Goal: Information Seeking & Learning: Find specific fact

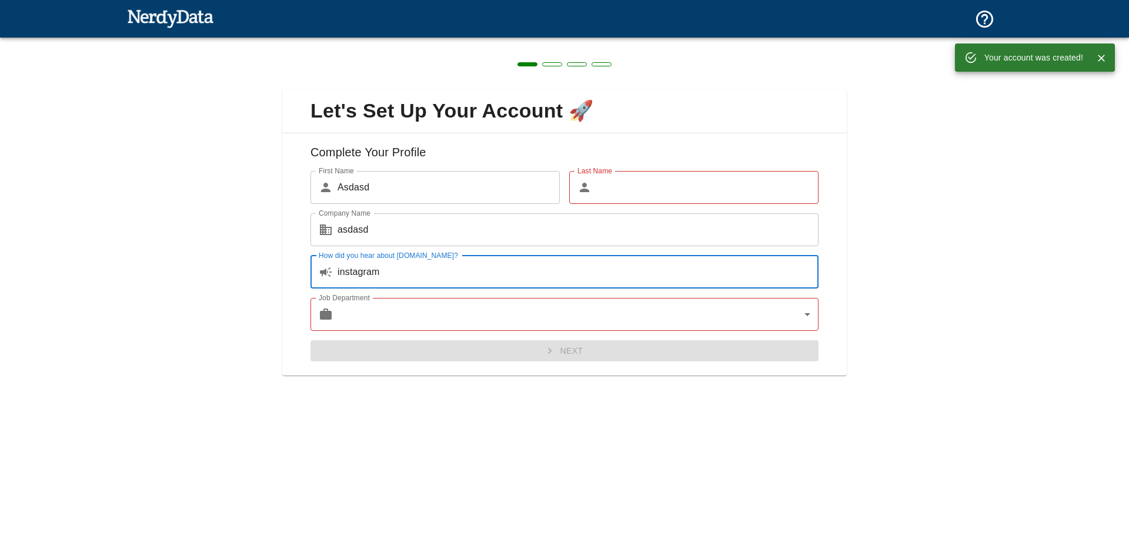
type input "instagram"
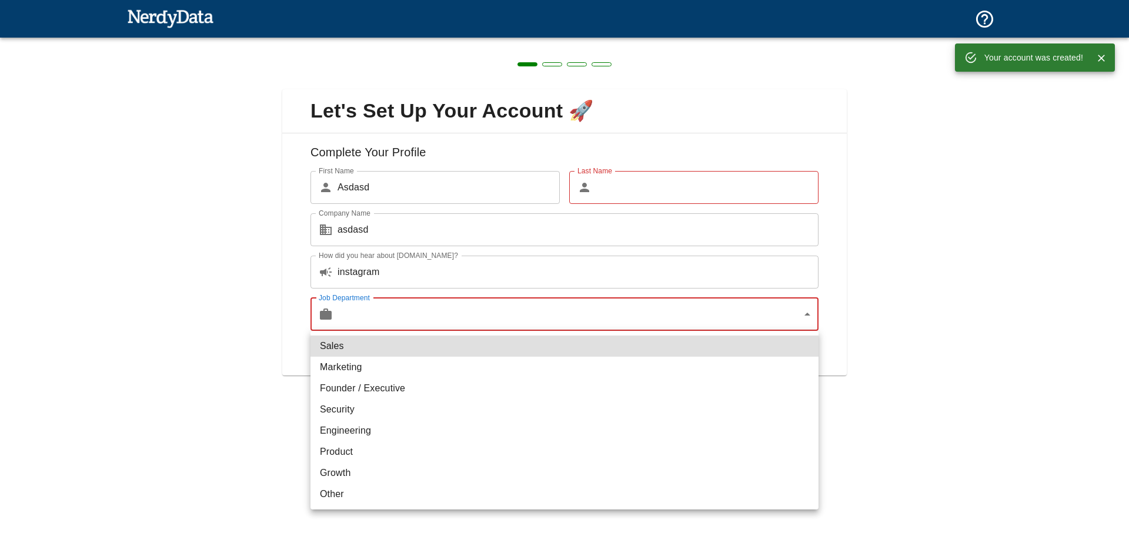
click at [439, 41] on body "Technologies Domains Pricing Products Your account was created! Create a Report…" at bounding box center [564, 20] width 1129 height 41
click at [384, 357] on li "Marketing" at bounding box center [564, 367] width 508 height 21
type input "marketing"
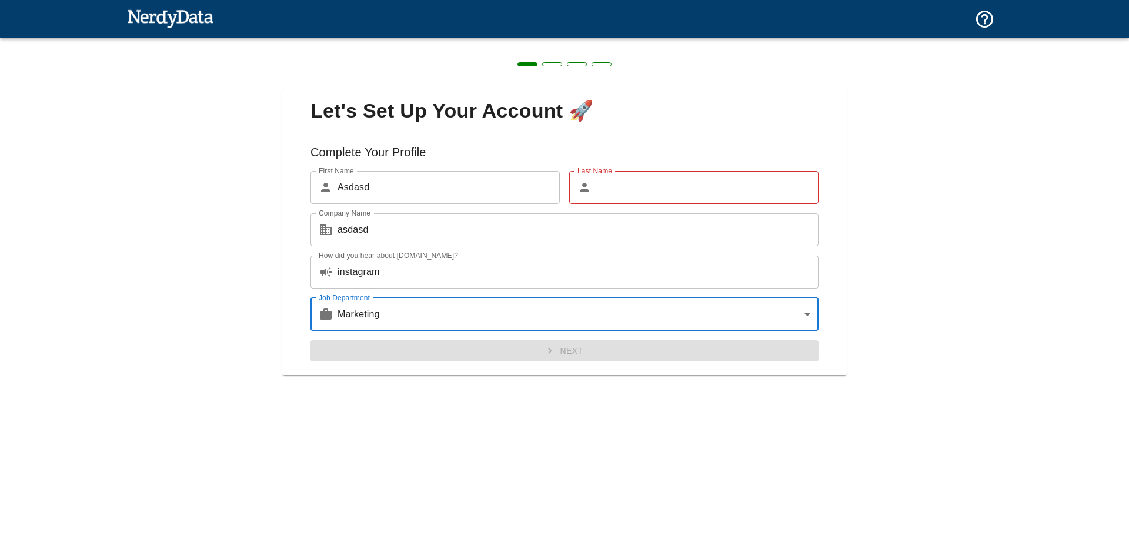
click at [643, 183] on input "Last Name" at bounding box center [707, 187] width 222 height 33
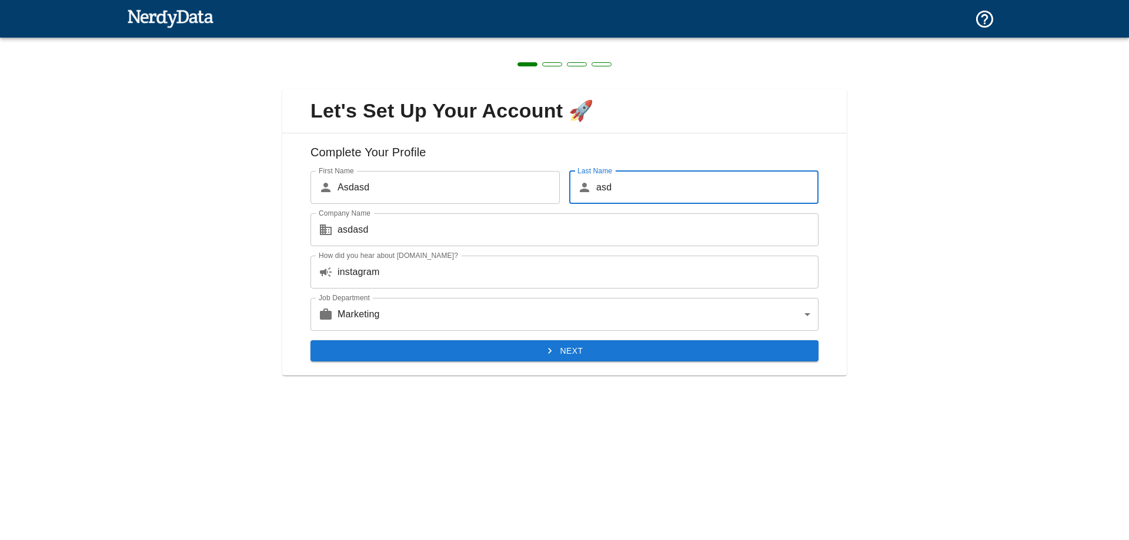
type input "asd"
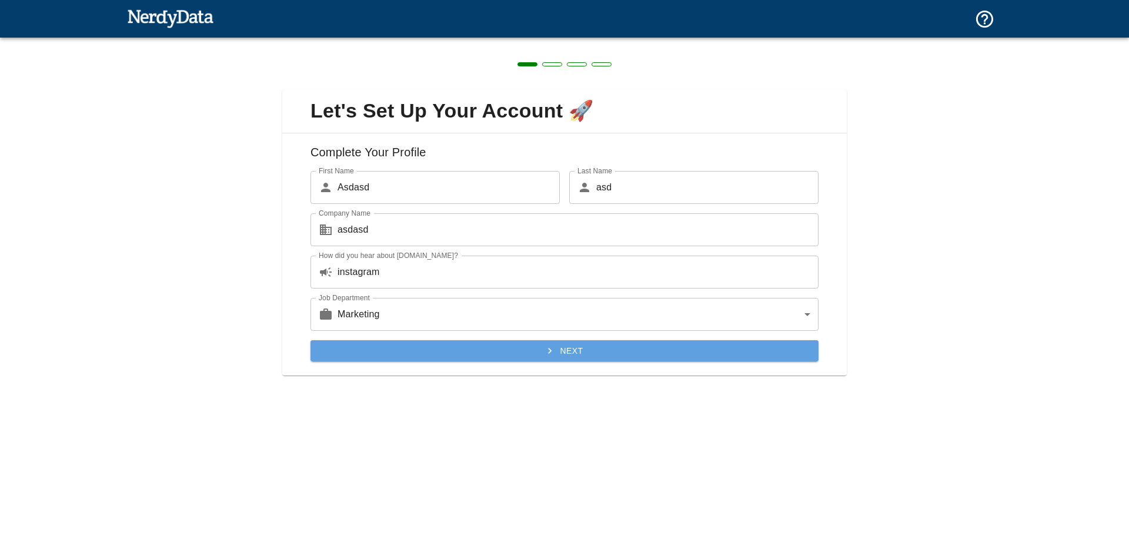
click at [533, 352] on button "Next" at bounding box center [564, 351] width 508 height 22
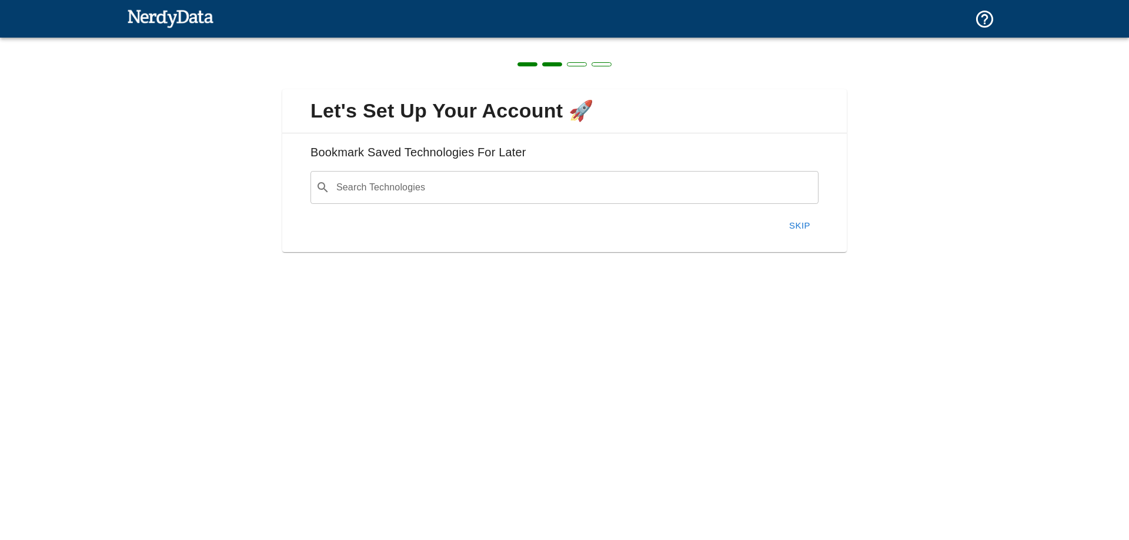
click at [477, 185] on input "Search Technologies" at bounding box center [573, 187] width 478 height 22
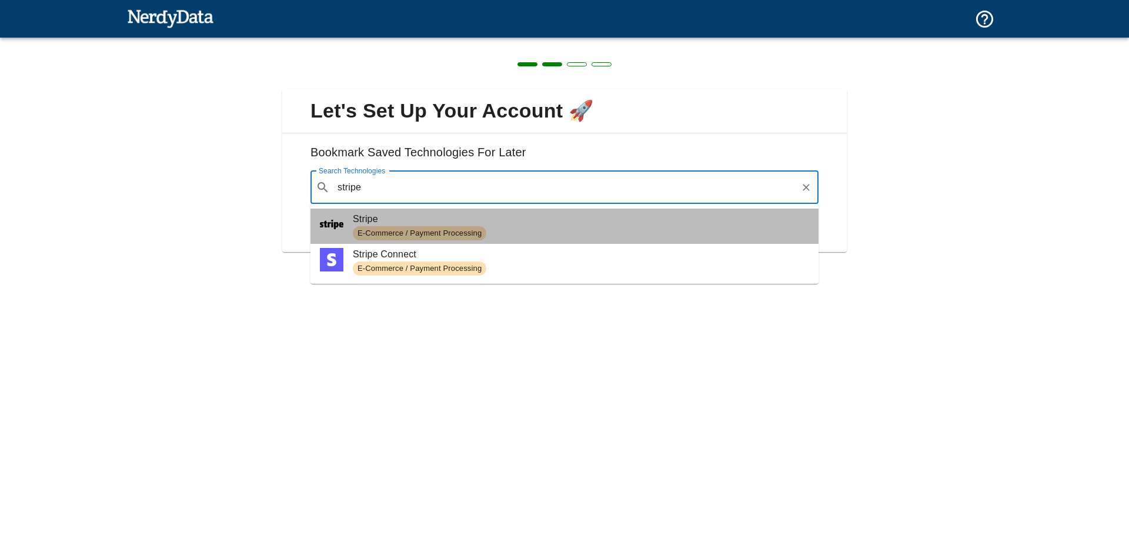
click at [517, 215] on span "Stripe" at bounding box center [581, 219] width 456 height 14
type input "stripe"
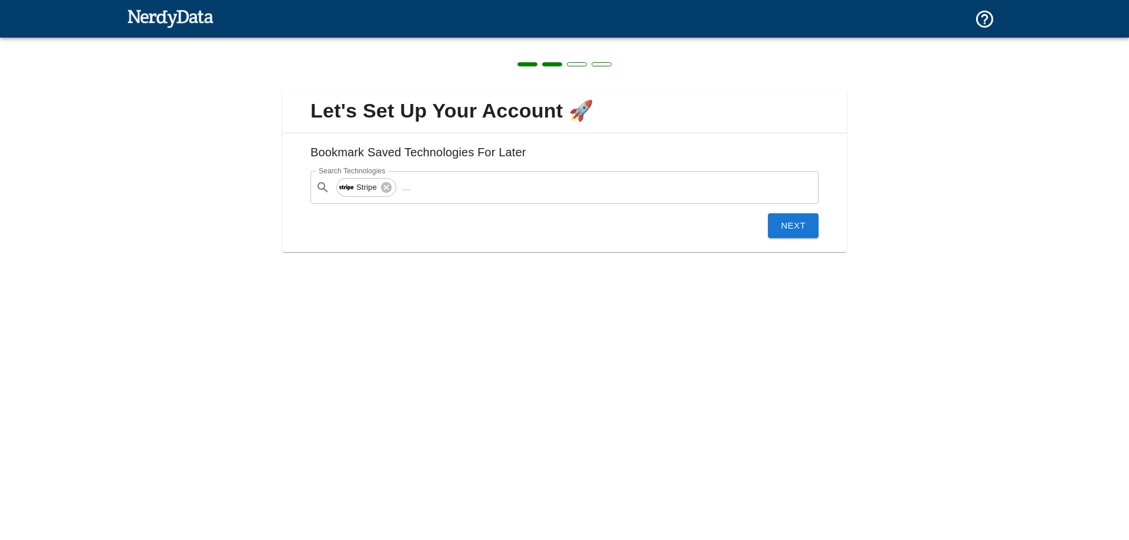
click at [780, 217] on button "Next" at bounding box center [793, 225] width 51 height 25
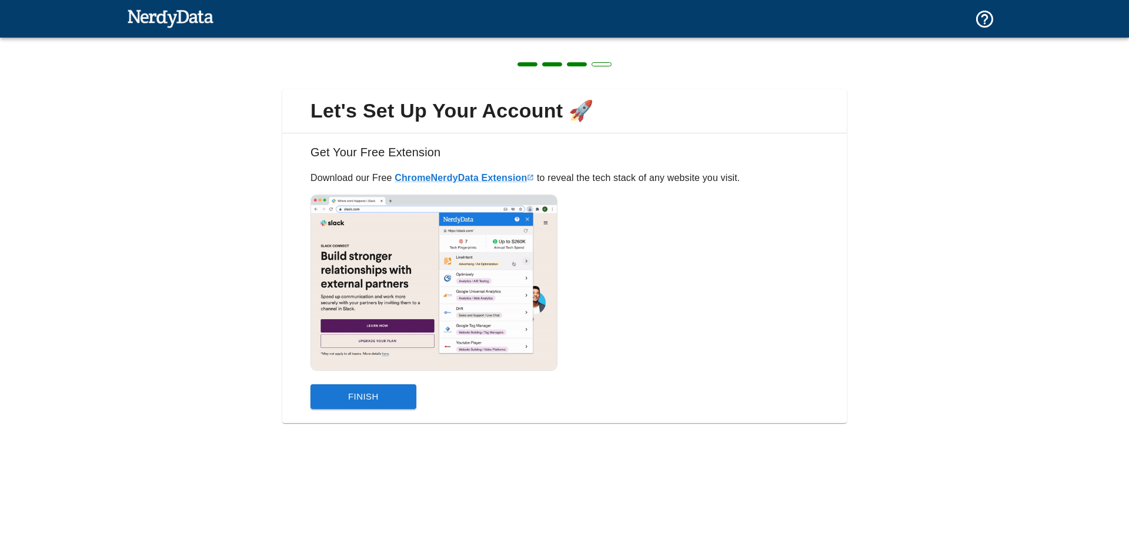
click at [375, 392] on button "Finish" at bounding box center [363, 396] width 106 height 25
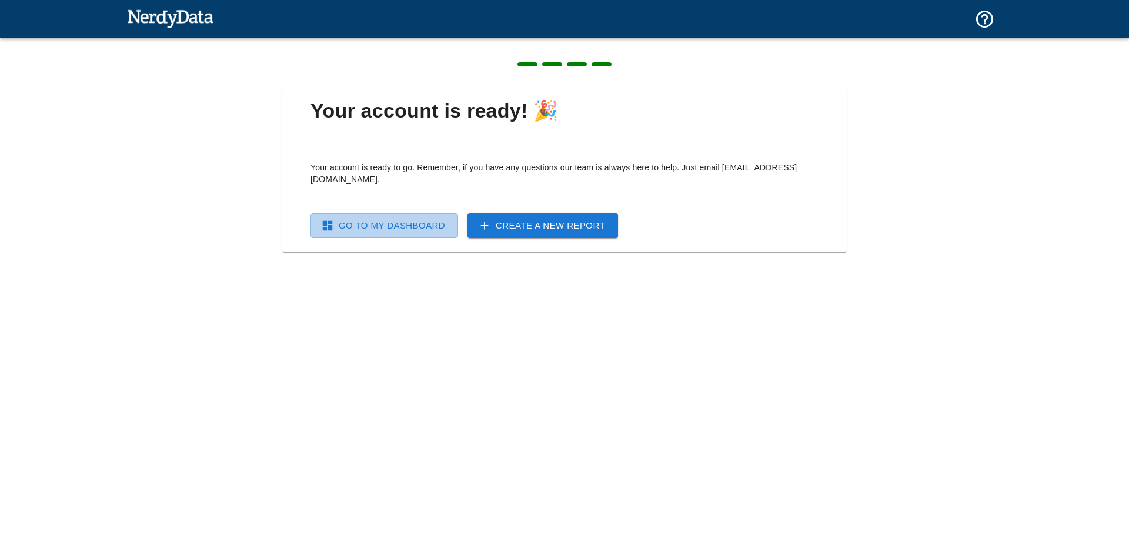
click at [429, 217] on link "Go To My Dashboard" at bounding box center [384, 225] width 148 height 25
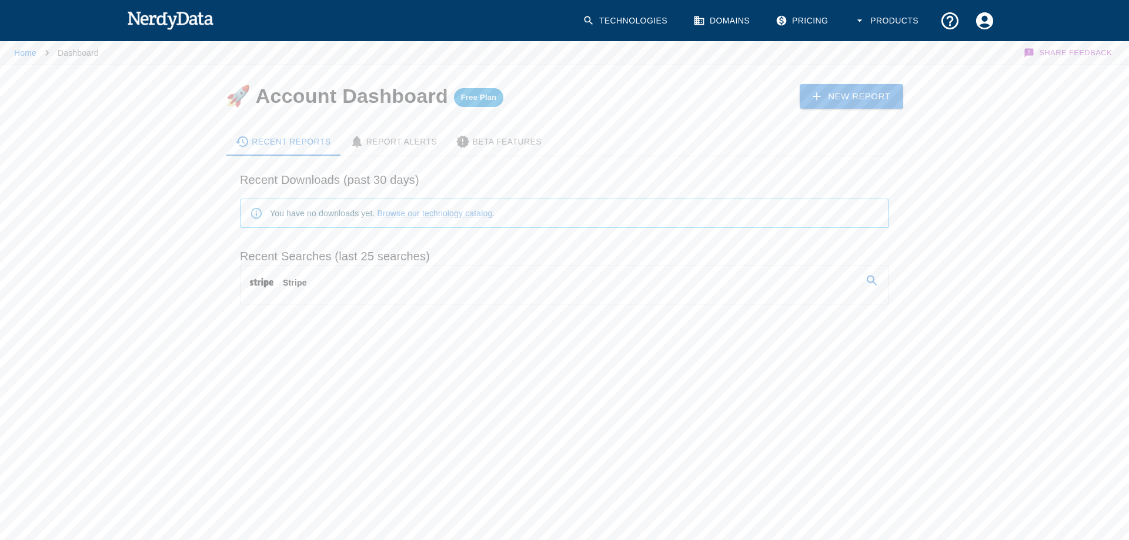
click at [418, 285] on link "Stripe" at bounding box center [564, 282] width 648 height 33
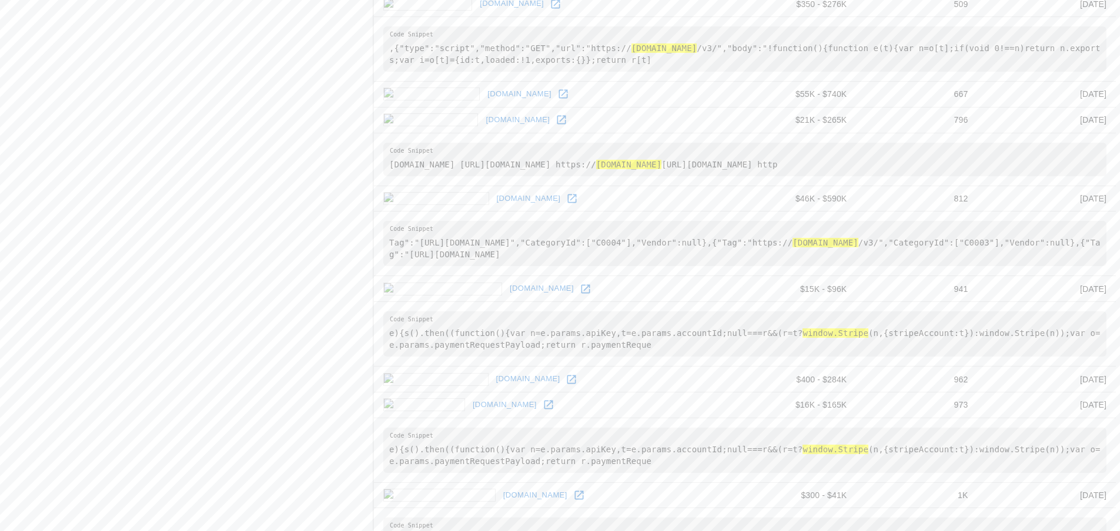
scroll to position [1753, 0]
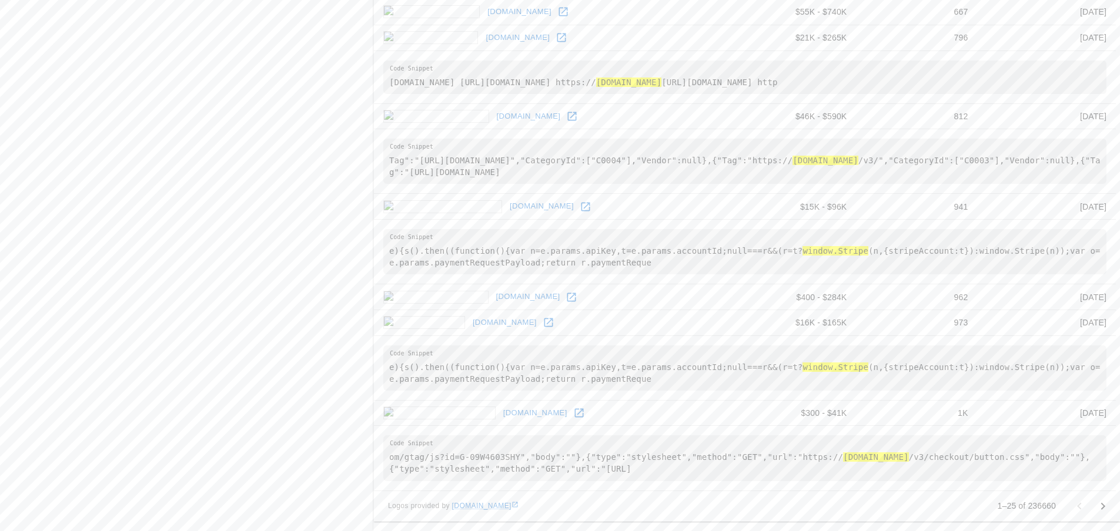
drag, startPoint x: 768, startPoint y: 159, endPoint x: 881, endPoint y: 158, distance: 112.9
click at [881, 158] on pre "Tag":"[URL][DOMAIN_NAME]","CategoryId":["C0004"],"Vendor":null},{"Tag":"https:/…" at bounding box center [744, 161] width 723 height 45
copy pre "https:// [DOMAIN_NAME] /v3/"
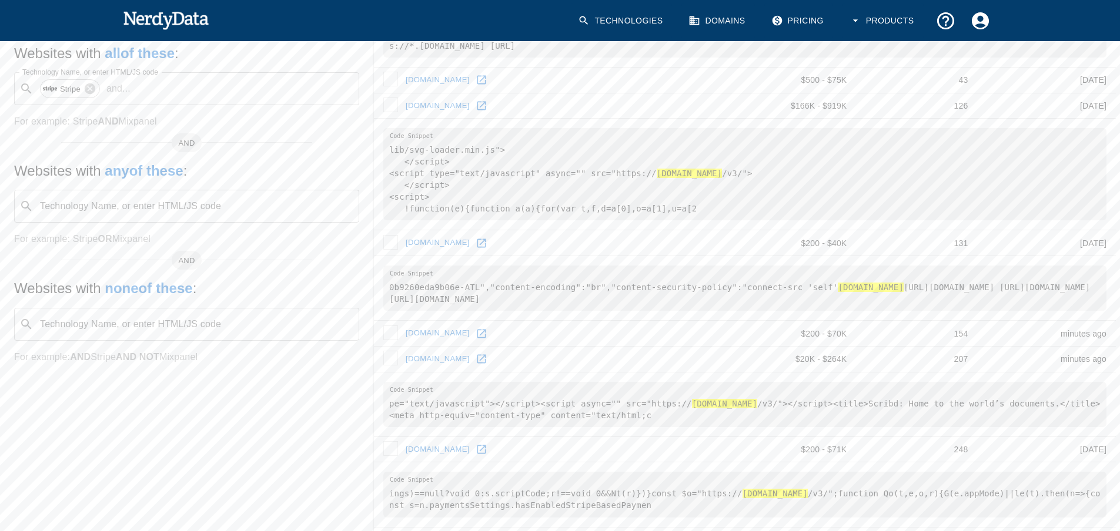
scroll to position [166, 0]
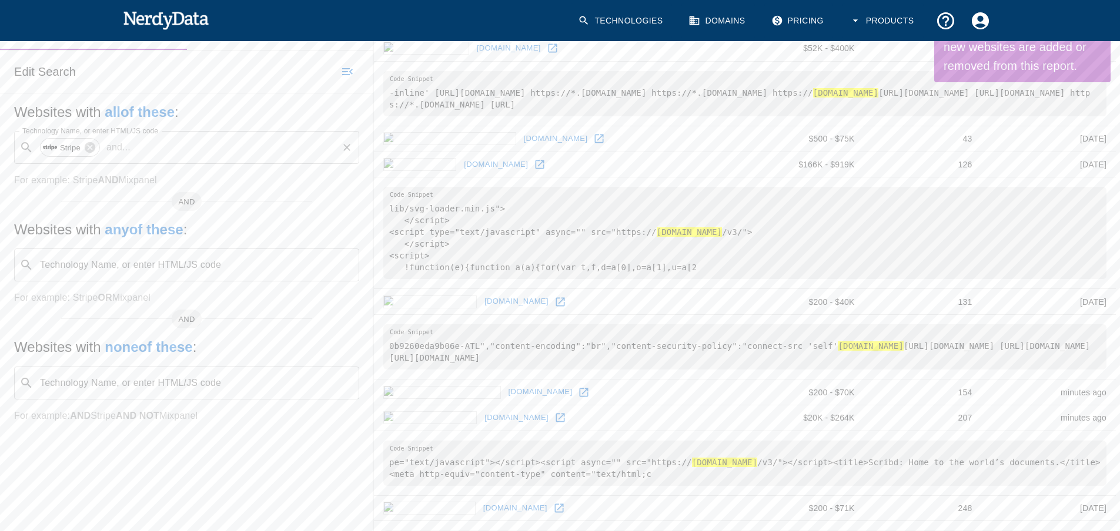
click at [203, 155] on input "Technology Name, or enter HTML/JS code" at bounding box center [235, 147] width 201 height 22
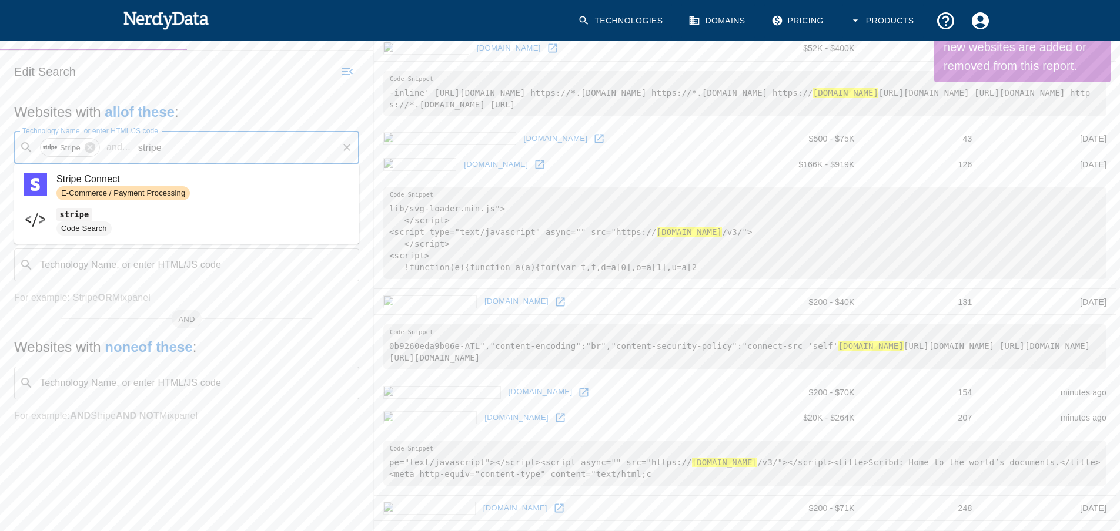
click at [233, 185] on span "Stripe Connect" at bounding box center [202, 179] width 293 height 14
type input "stripe"
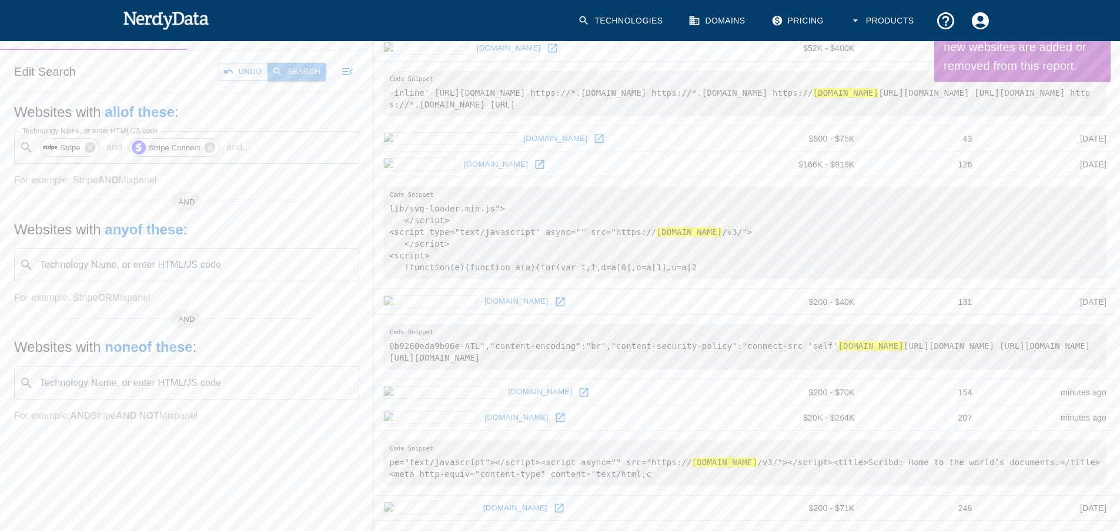
click at [304, 69] on button "Search" at bounding box center [296, 72] width 59 height 18
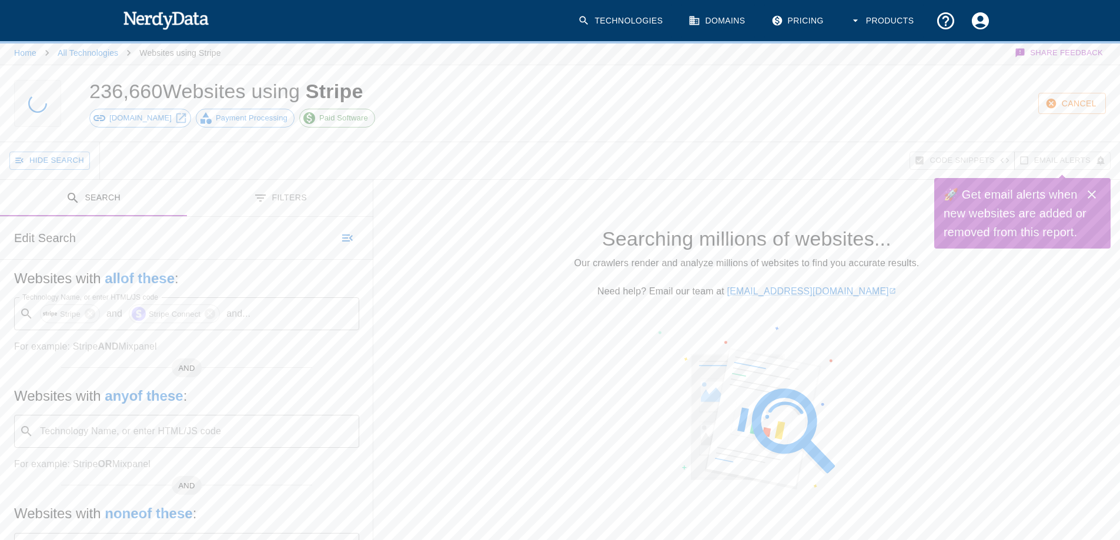
click at [1093, 194] on icon "Close" at bounding box center [1092, 195] width 14 height 14
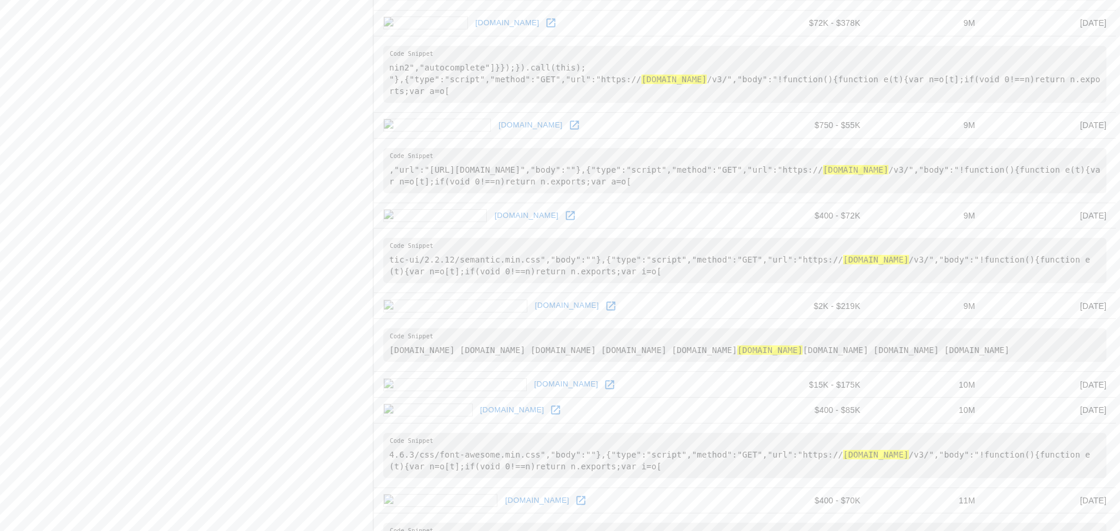
scroll to position [1757, 0]
